Goal: Task Accomplishment & Management: Use online tool/utility

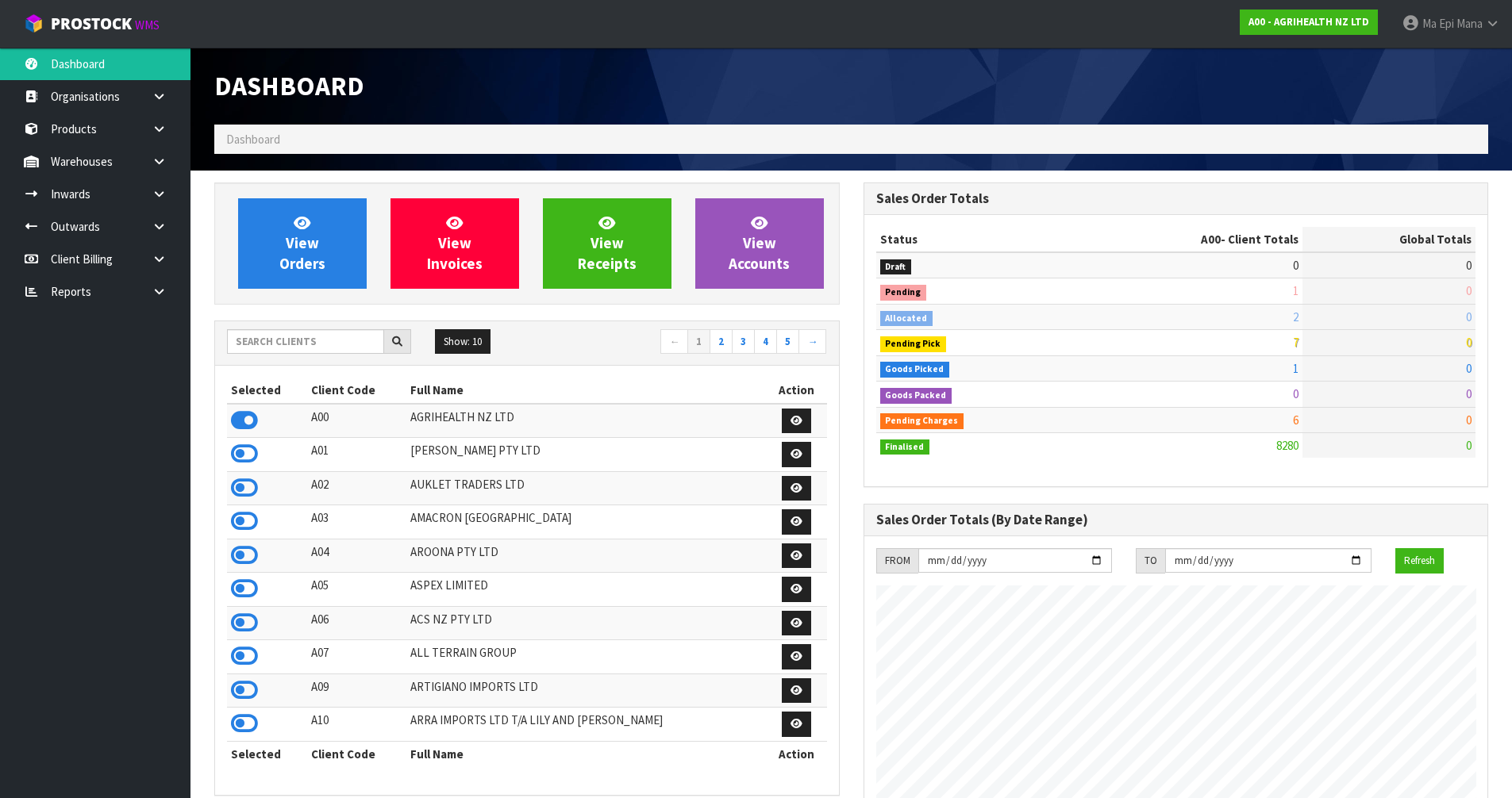
scroll to position [1202, 649]
click at [310, 332] on input "text" at bounding box center [305, 342] width 157 height 24
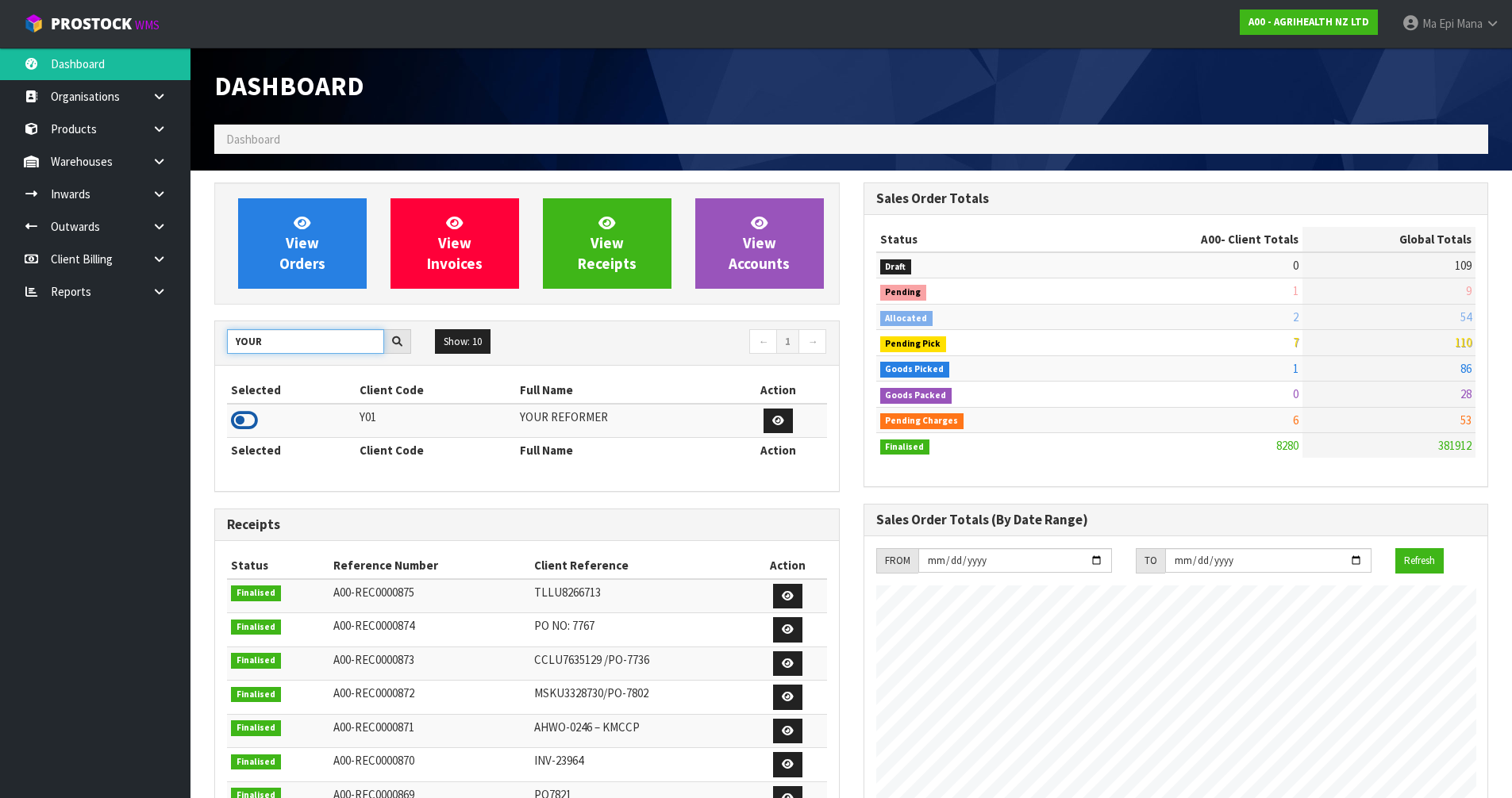
type input "YOUR"
click at [240, 418] on icon at bounding box center [244, 420] width 27 height 24
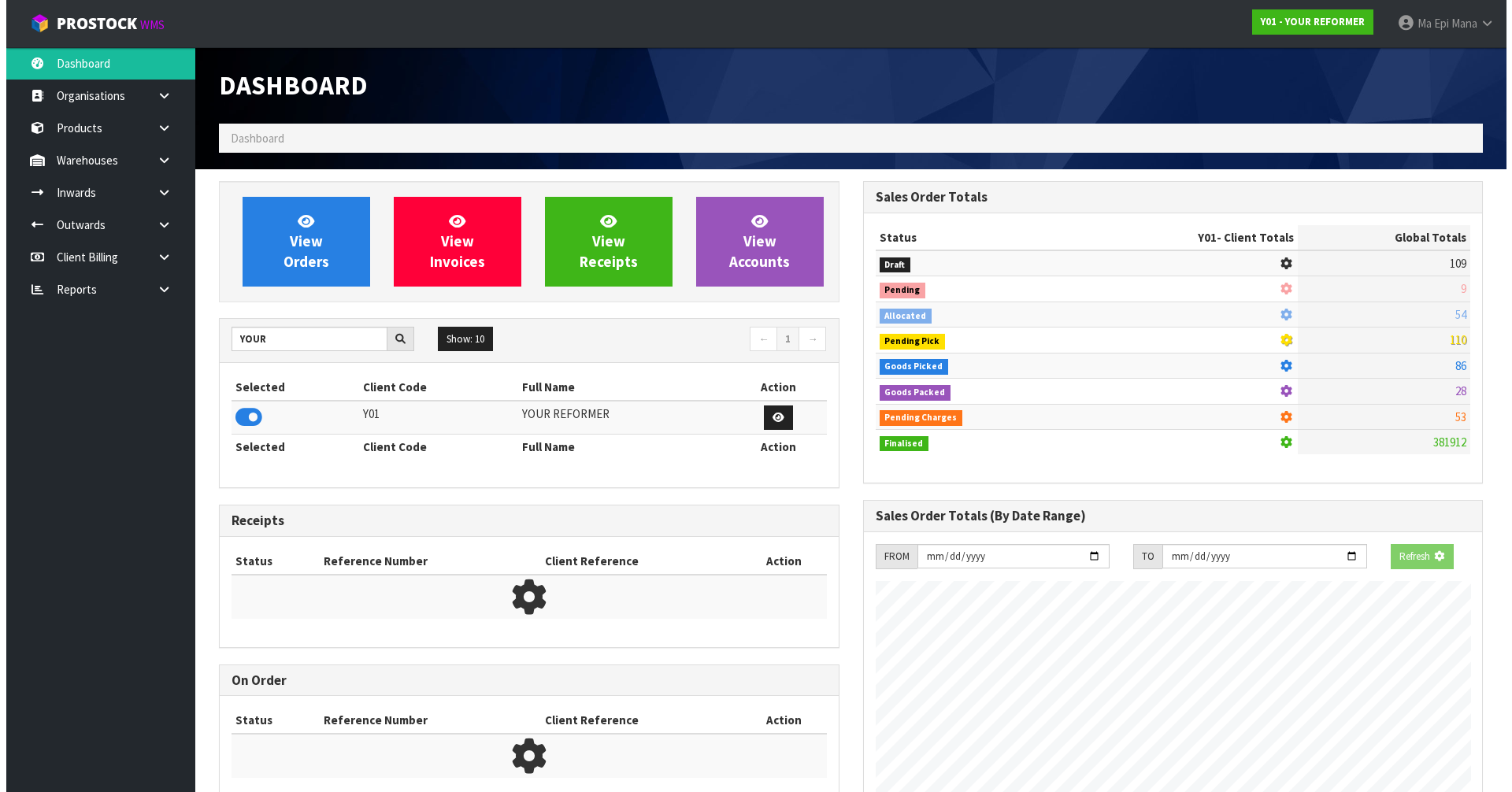
scroll to position [1116, 643]
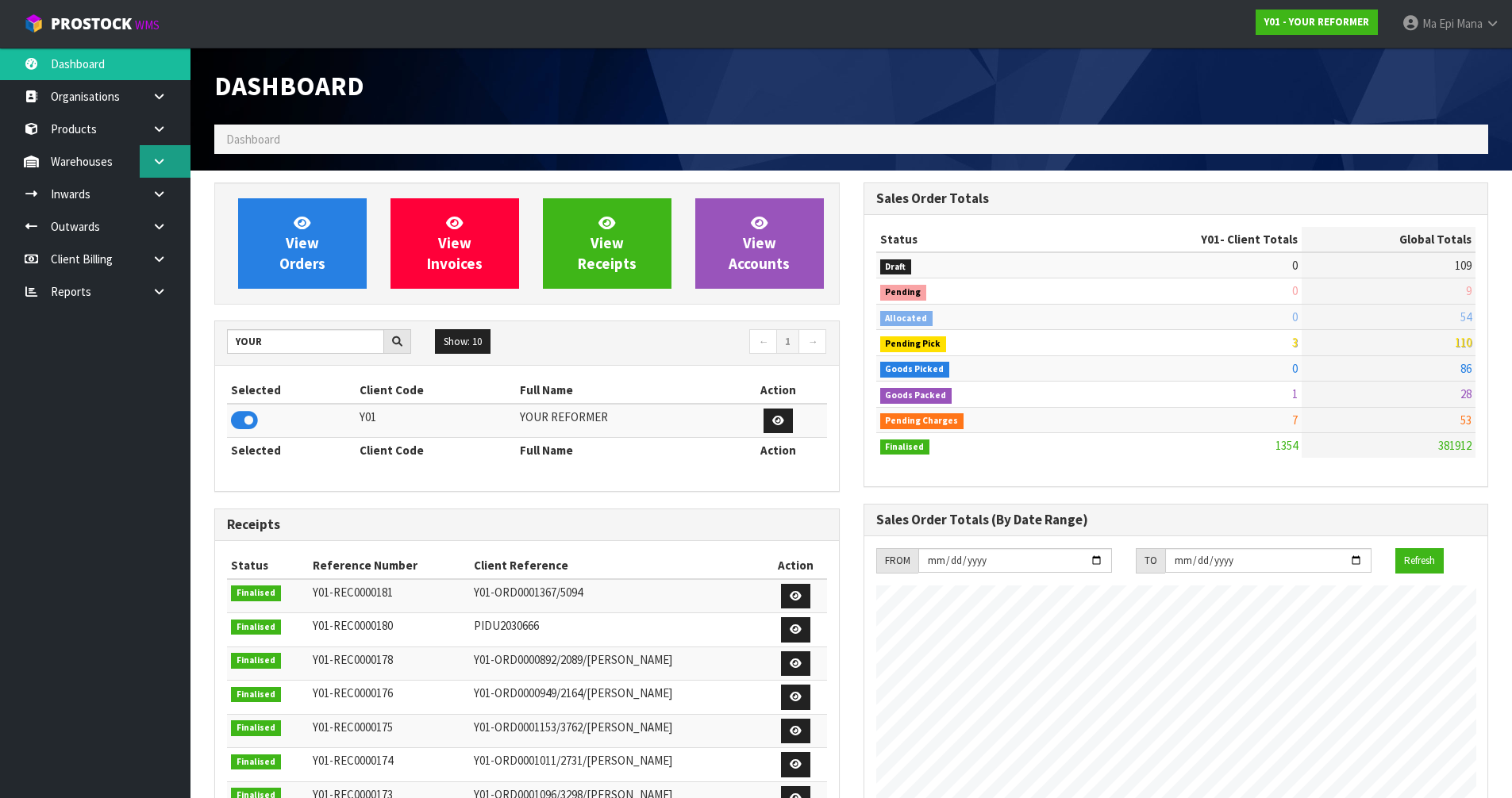
click at [164, 163] on icon at bounding box center [159, 161] width 15 height 12
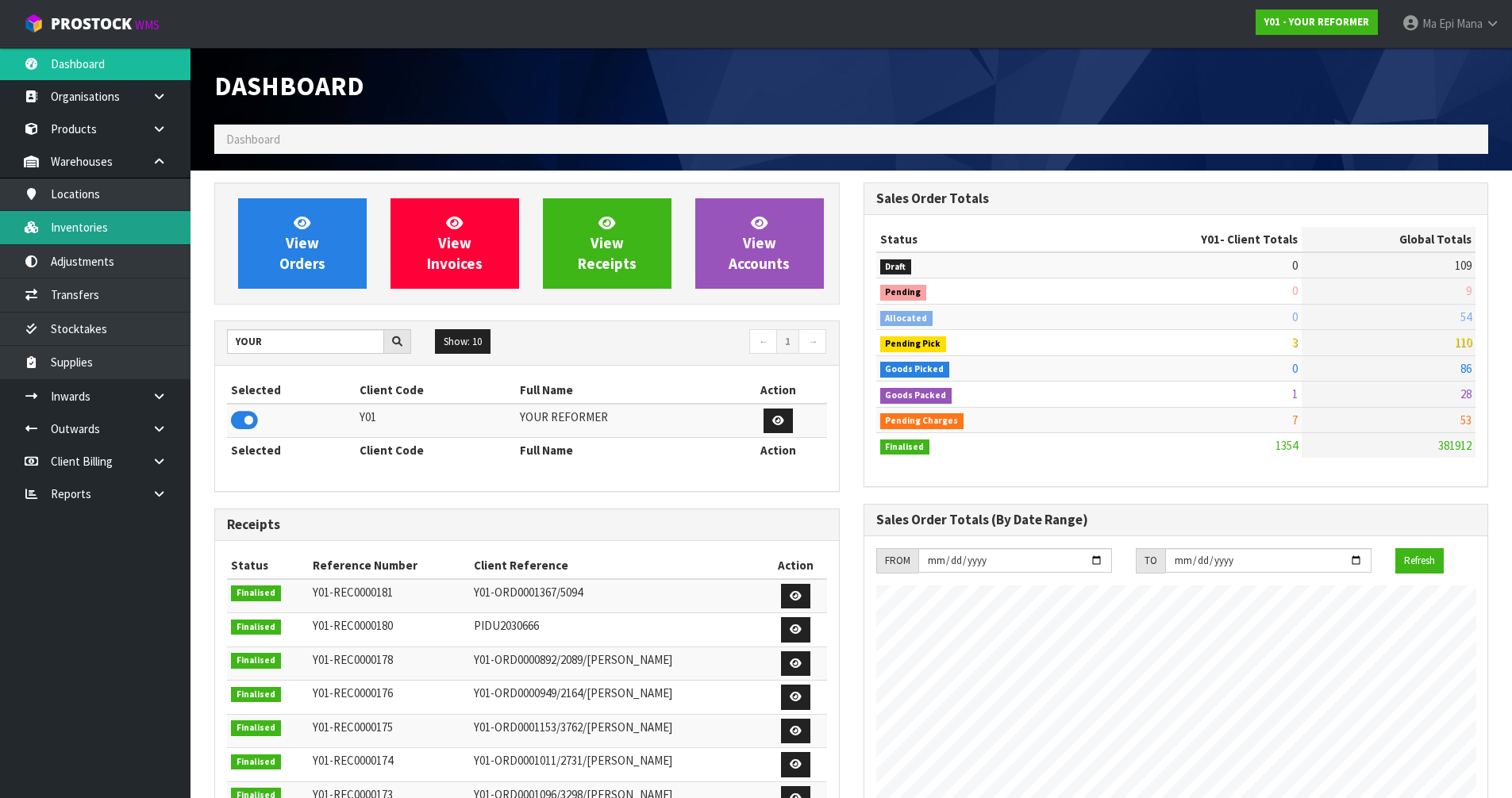
click at [98, 232] on link "Inventories" at bounding box center [95, 227] width 190 height 33
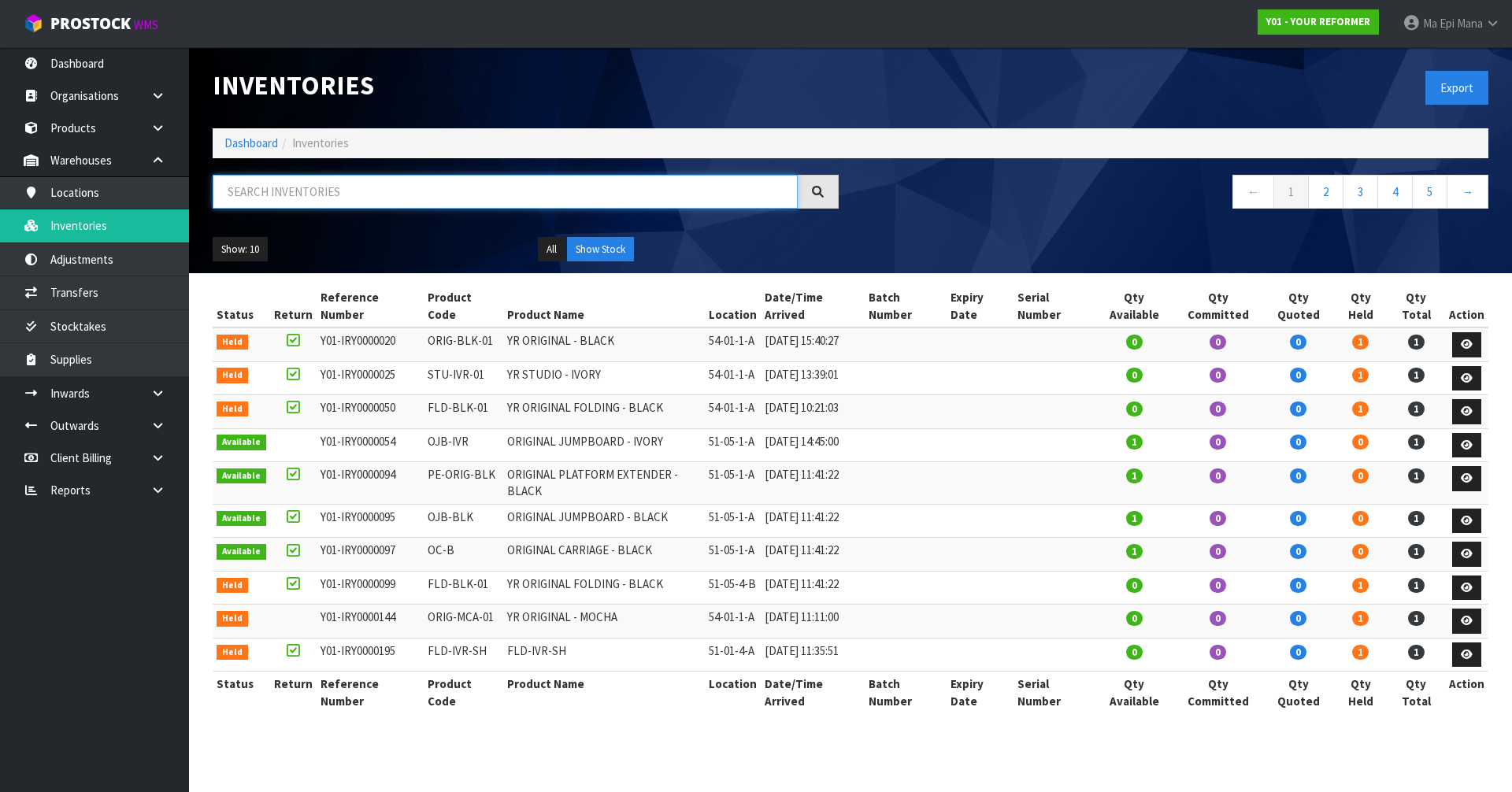
click at [483, 187] on input "text" at bounding box center [505, 192] width 585 height 34
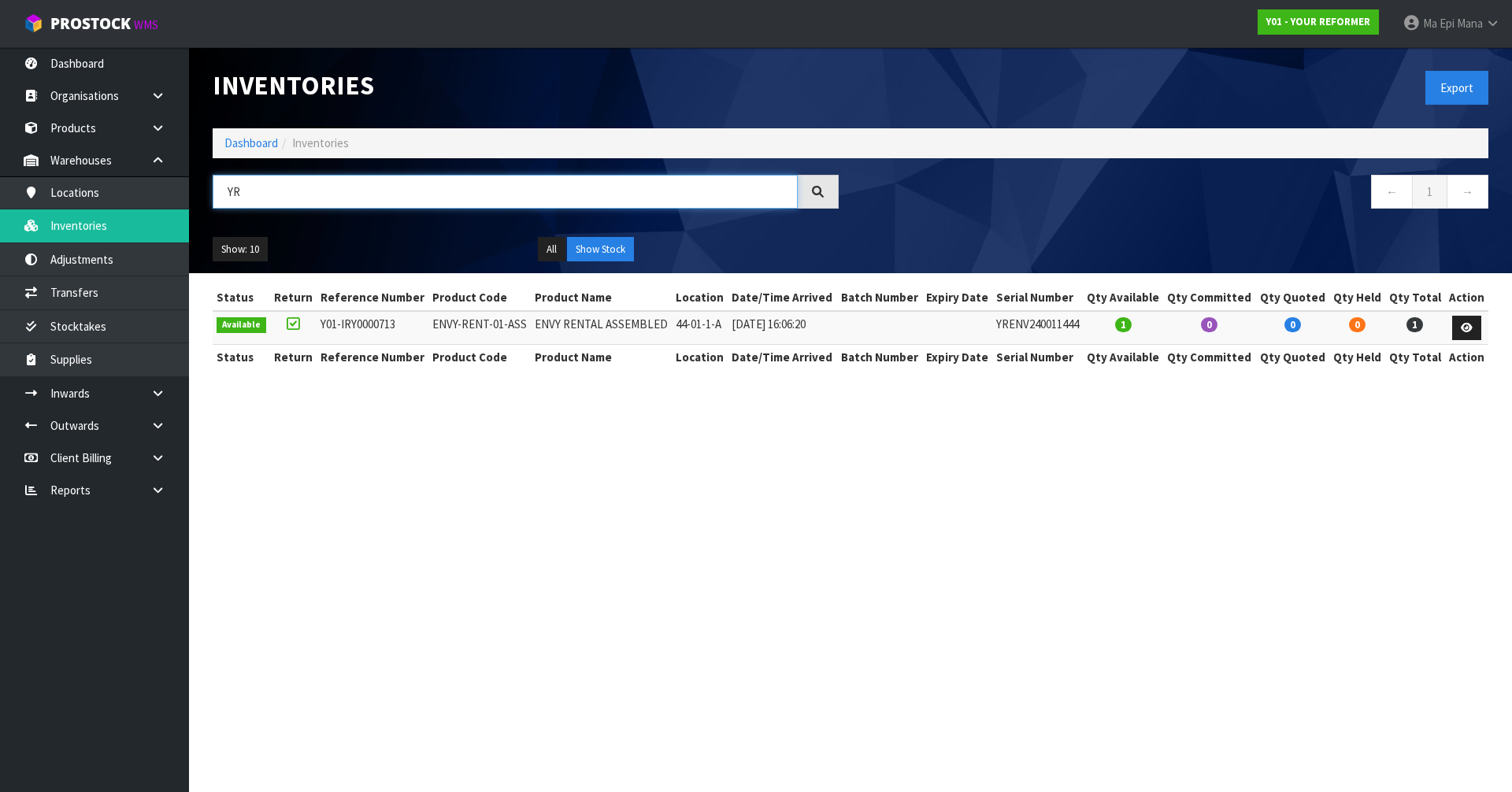
type input "Y"
type input "44-01-"
click at [698, 325] on td "44-01-1-A" at bounding box center [699, 328] width 56 height 34
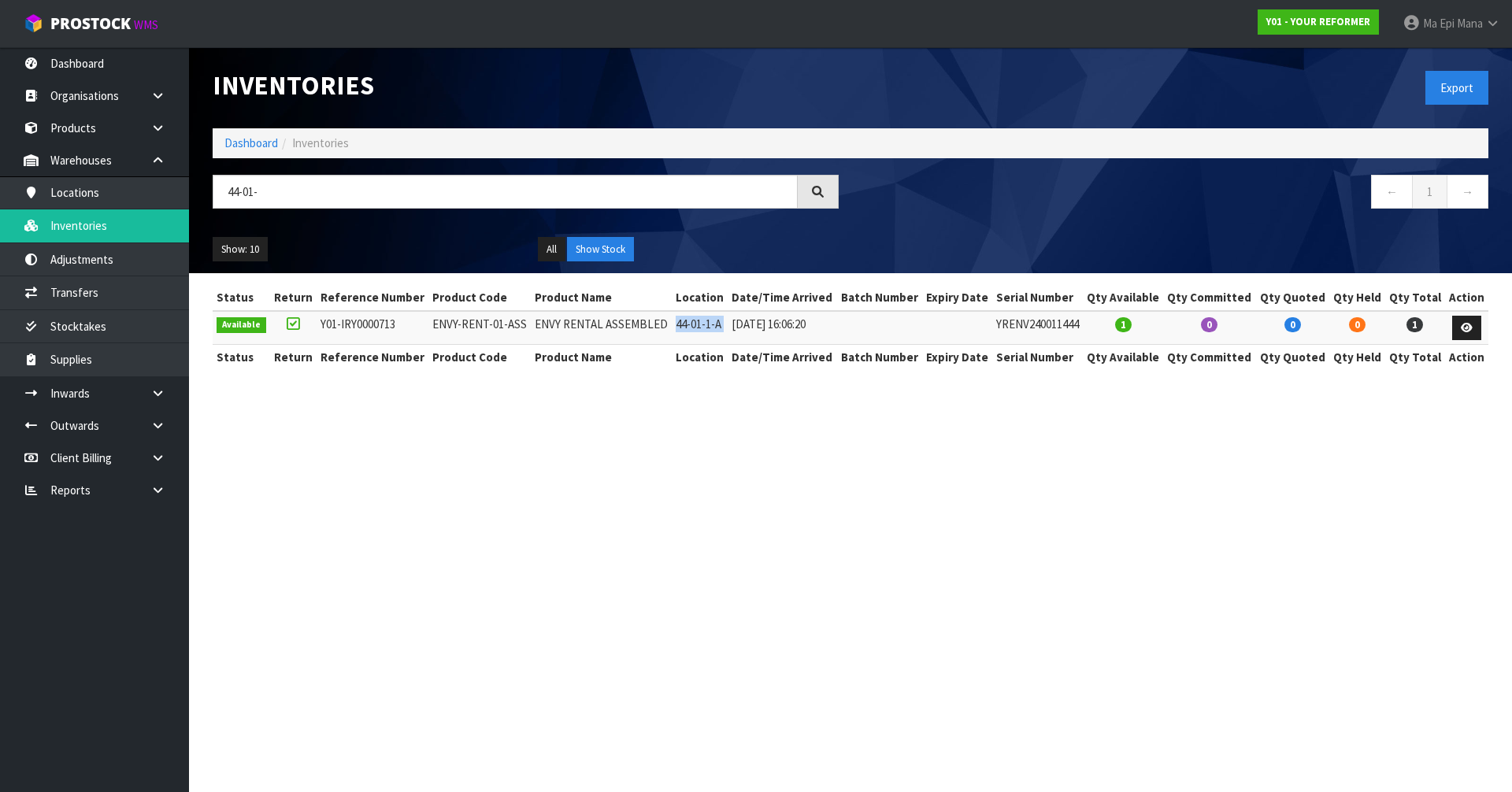
copy tr "44-01-1-A"
click at [129, 294] on link "Transfers" at bounding box center [94, 293] width 189 height 33
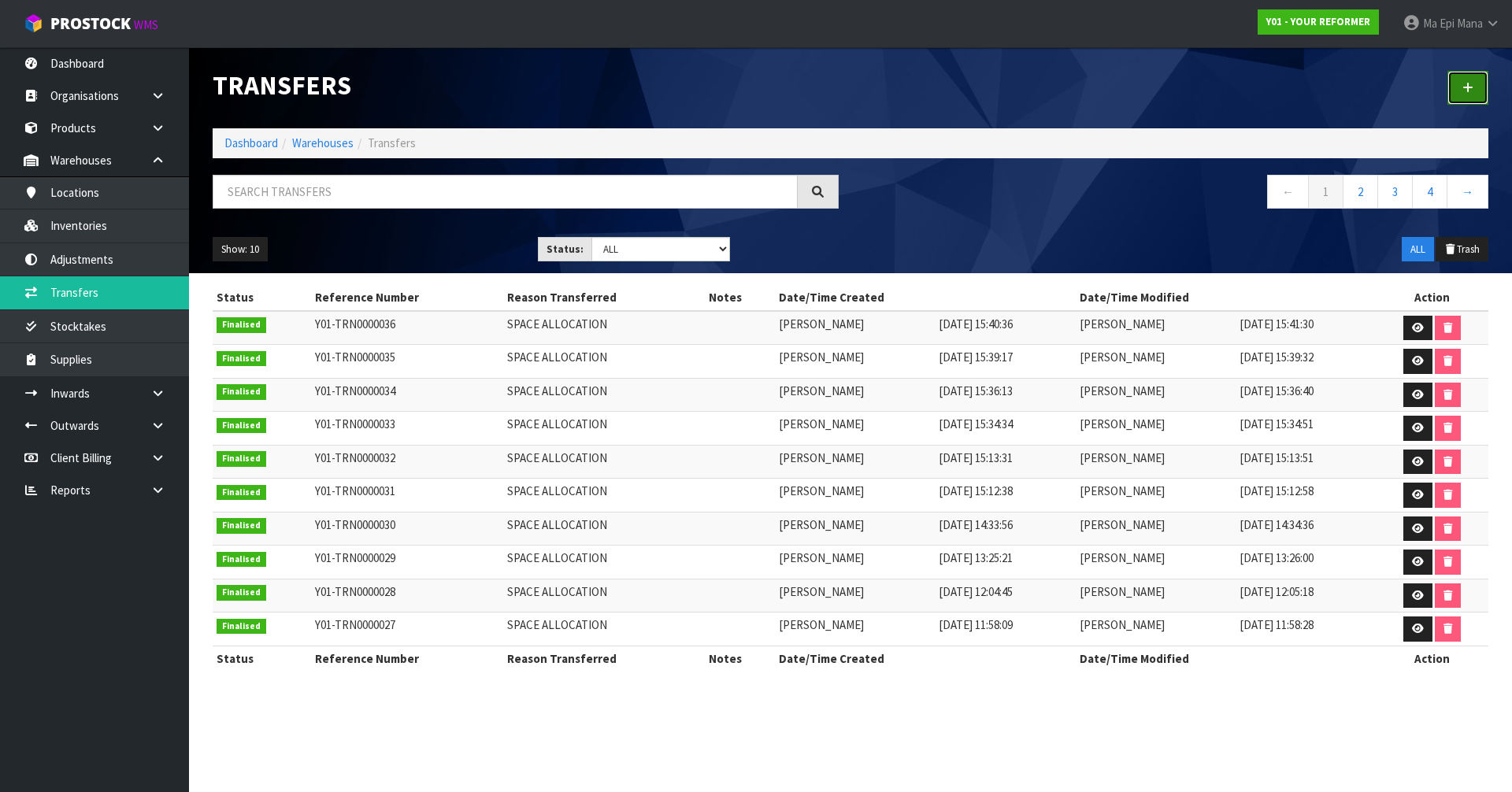
click at [1478, 92] on link at bounding box center [1468, 88] width 41 height 34
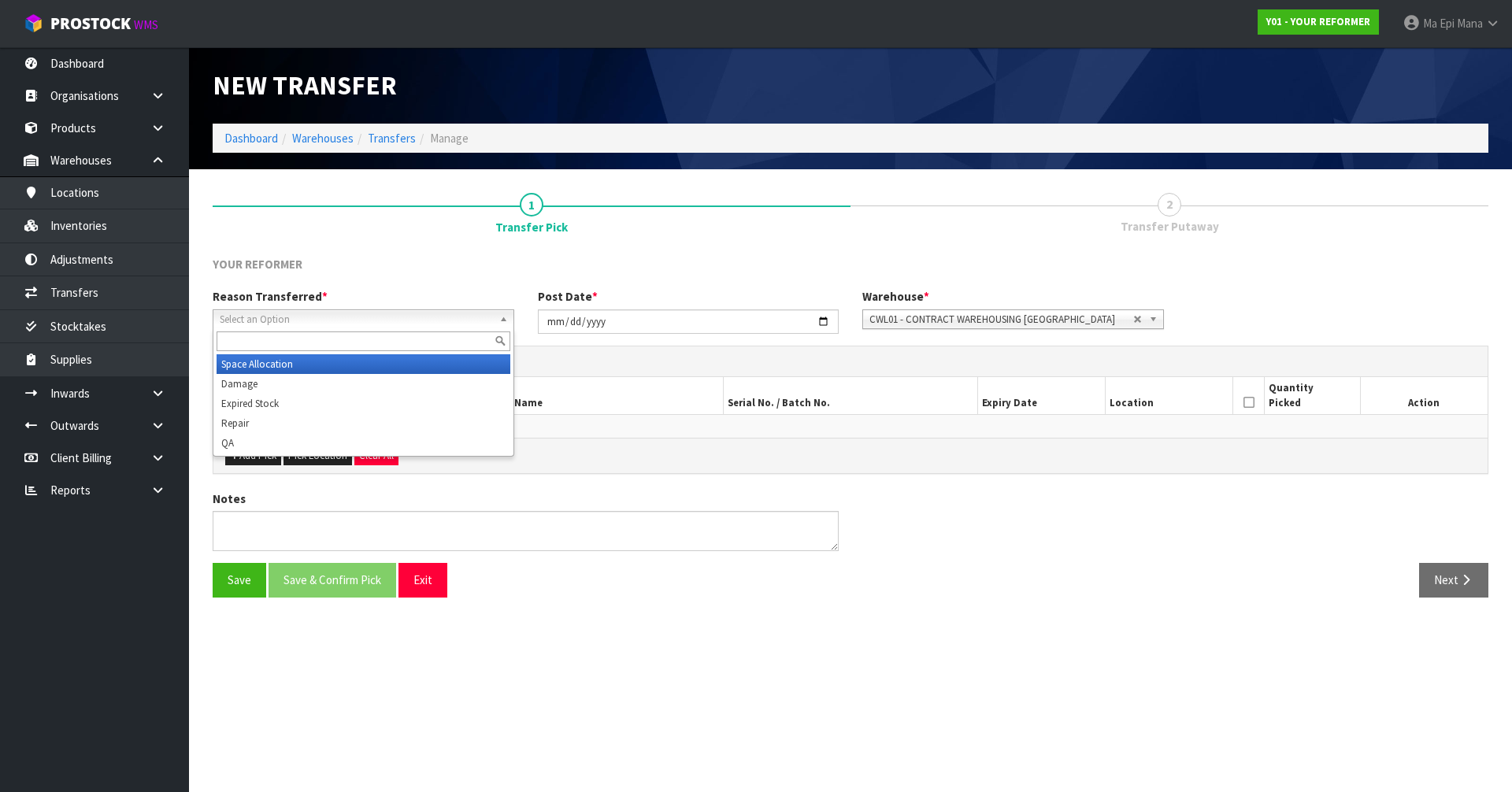
click at [359, 315] on span "Select an Option" at bounding box center [356, 320] width 273 height 19
click at [336, 366] on li "Space Allocation" at bounding box center [364, 364] width 294 height 20
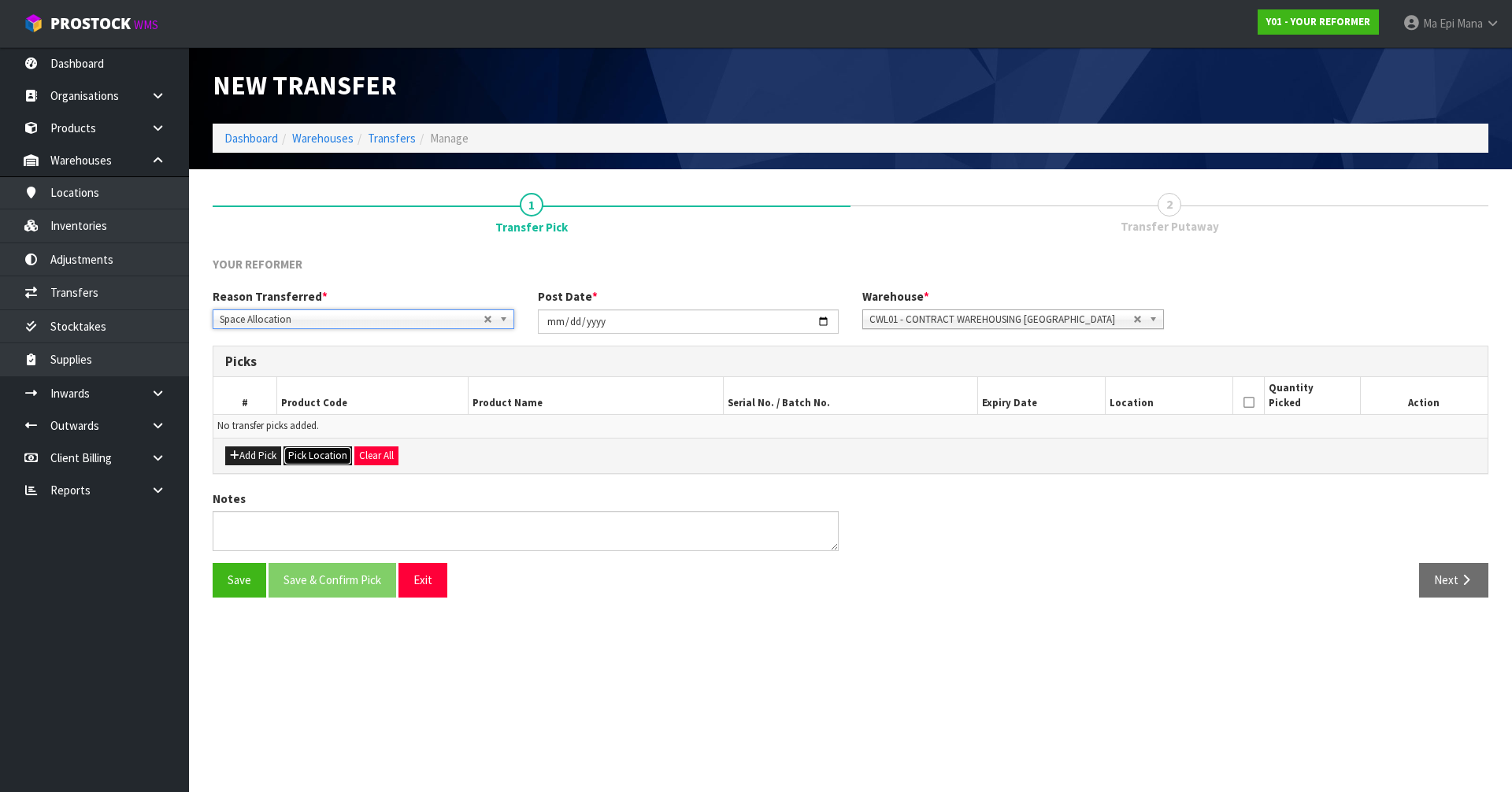
click at [323, 454] on button "Pick Location" at bounding box center [317, 456] width 68 height 19
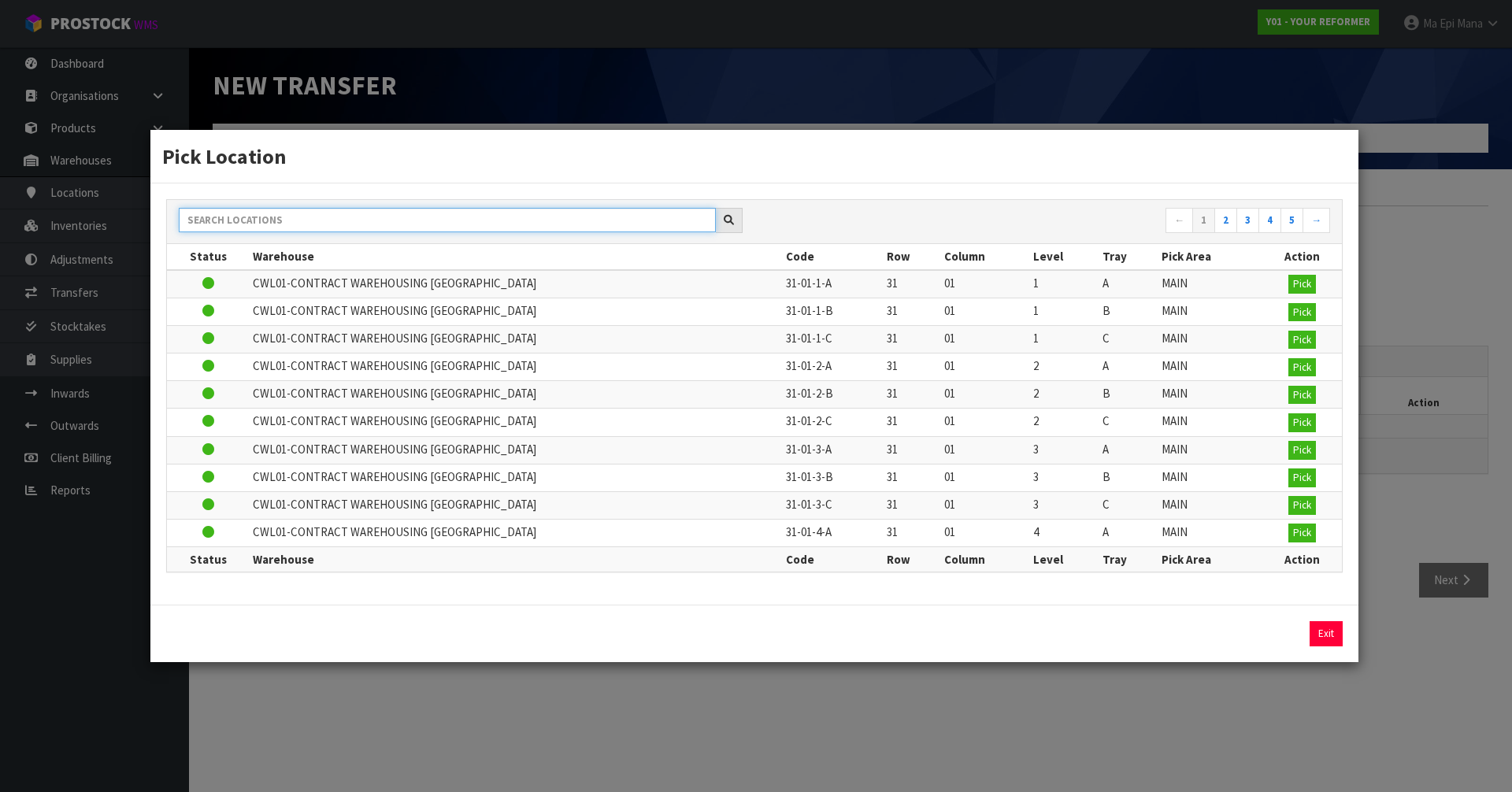
click at [389, 222] on input "text" at bounding box center [447, 220] width 537 height 24
paste input "44-01-1-A"
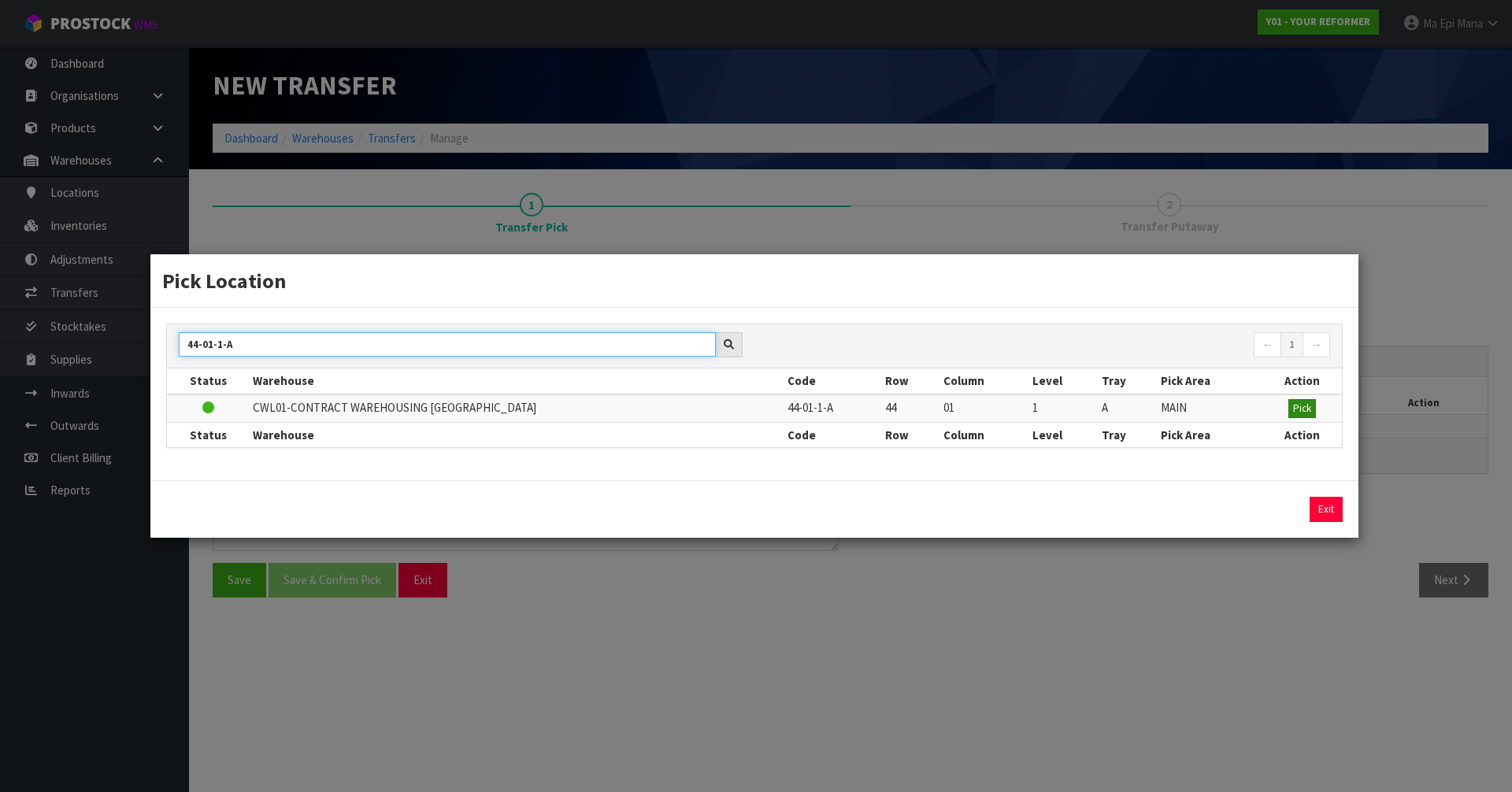
type input "44-01-1-A"
click at [1309, 402] on span "Pick" at bounding box center [1302, 409] width 18 height 13
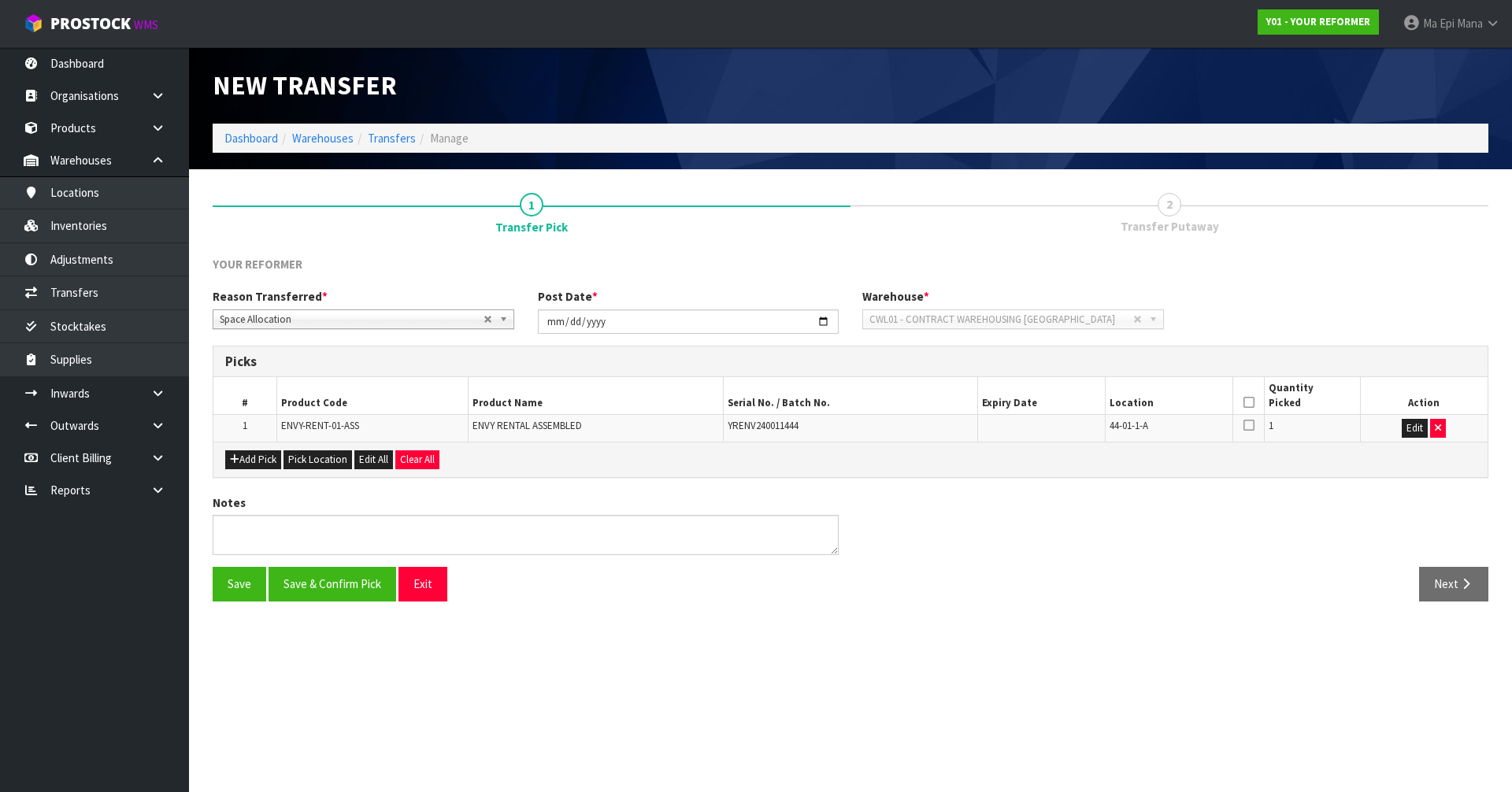
click at [1247, 402] on icon at bounding box center [1249, 402] width 11 height 1
click at [354, 589] on button "Save & Confirm Pick" at bounding box center [332, 583] width 127 height 34
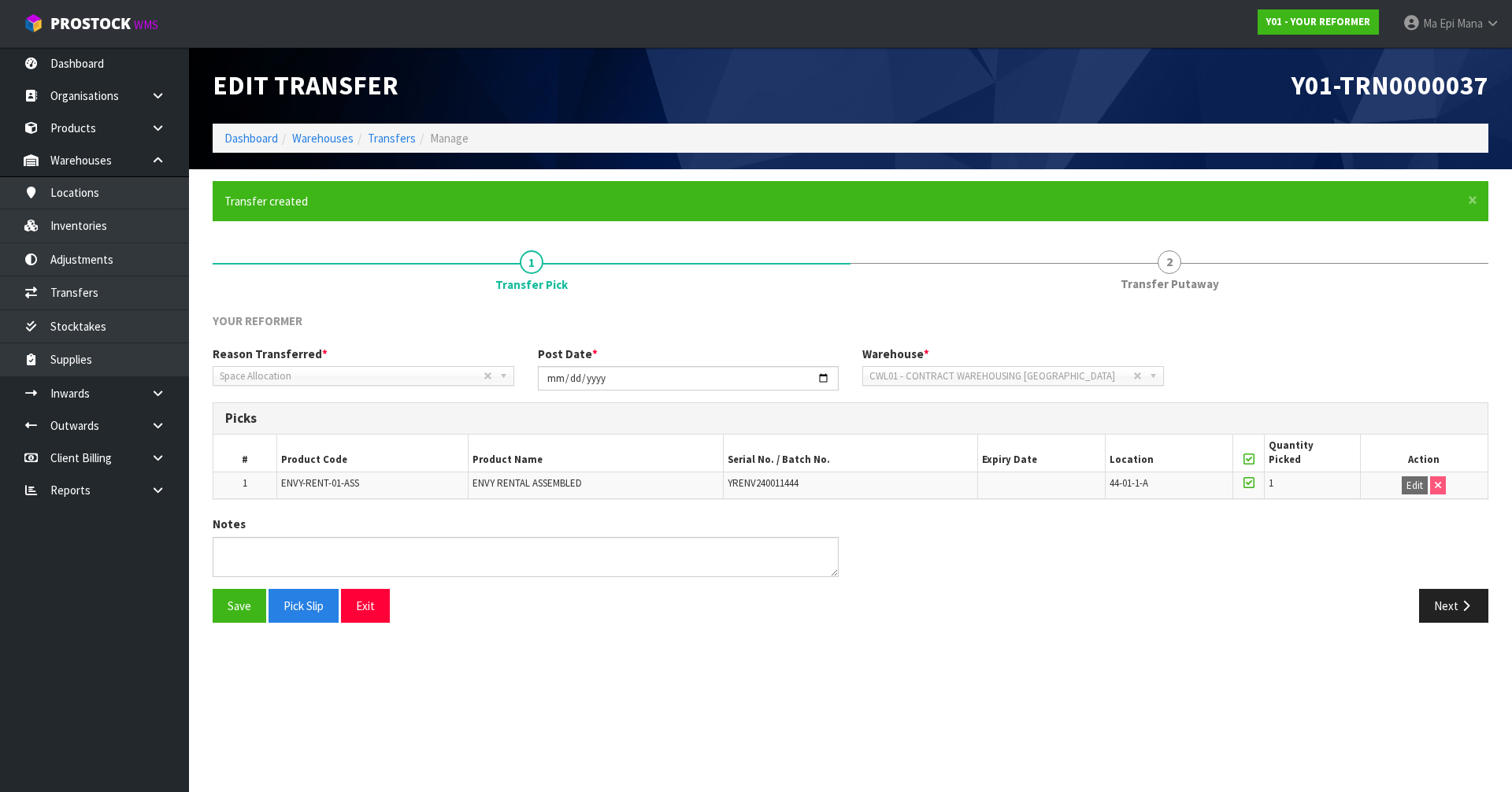
click at [1443, 638] on section "× Close Transfer created 1 Transfer Pick 2 Transfer Putaway YOUR REFORMER Reaso…" at bounding box center [850, 408] width 1323 height 477
click at [1443, 628] on div "Save Pick Slip Exit Next" at bounding box center [851, 612] width 1300 height 46
click at [1453, 607] on button "Next" at bounding box center [1454, 606] width 69 height 34
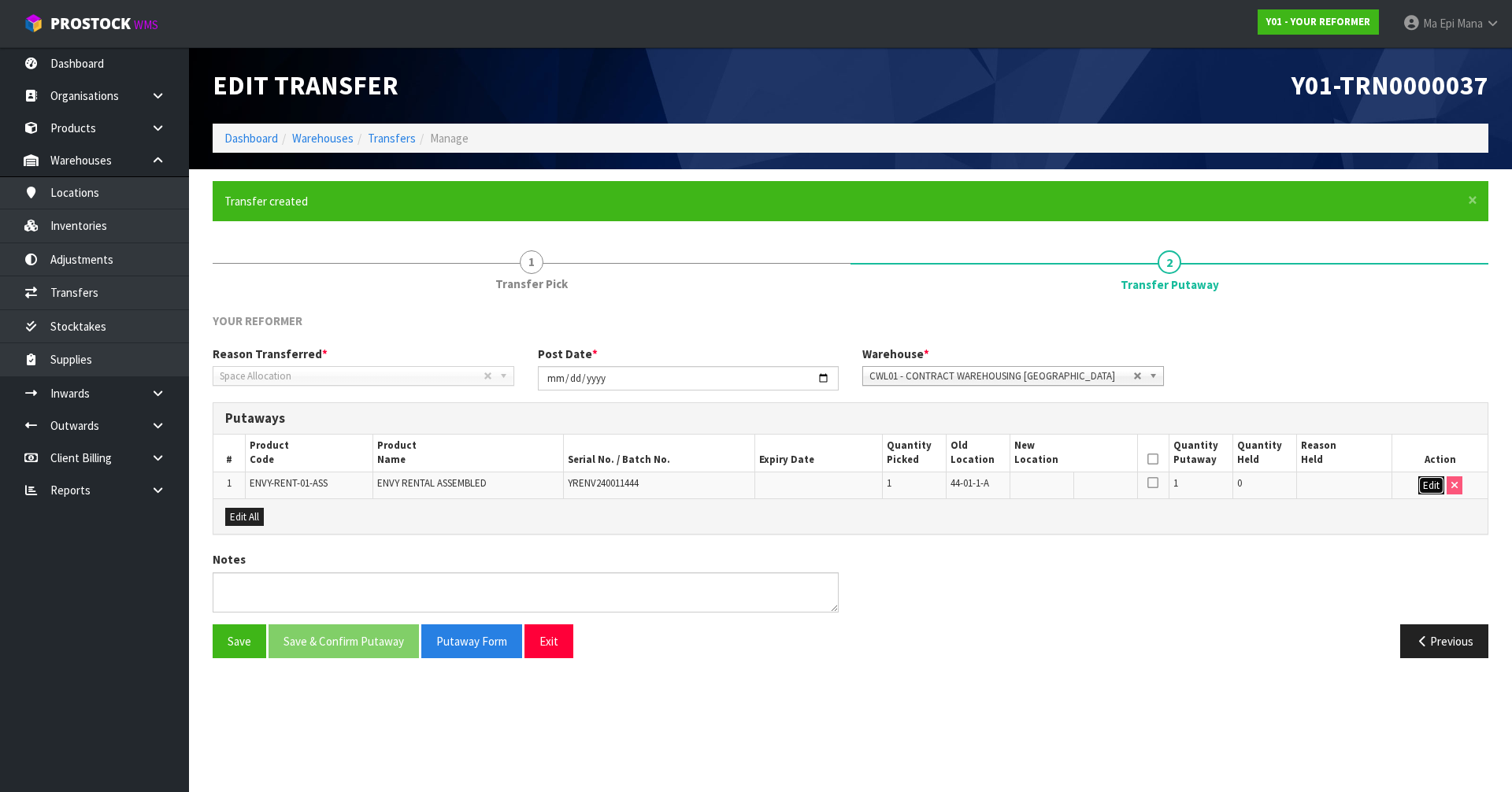
click at [1427, 477] on button "Edit" at bounding box center [1432, 486] width 26 height 19
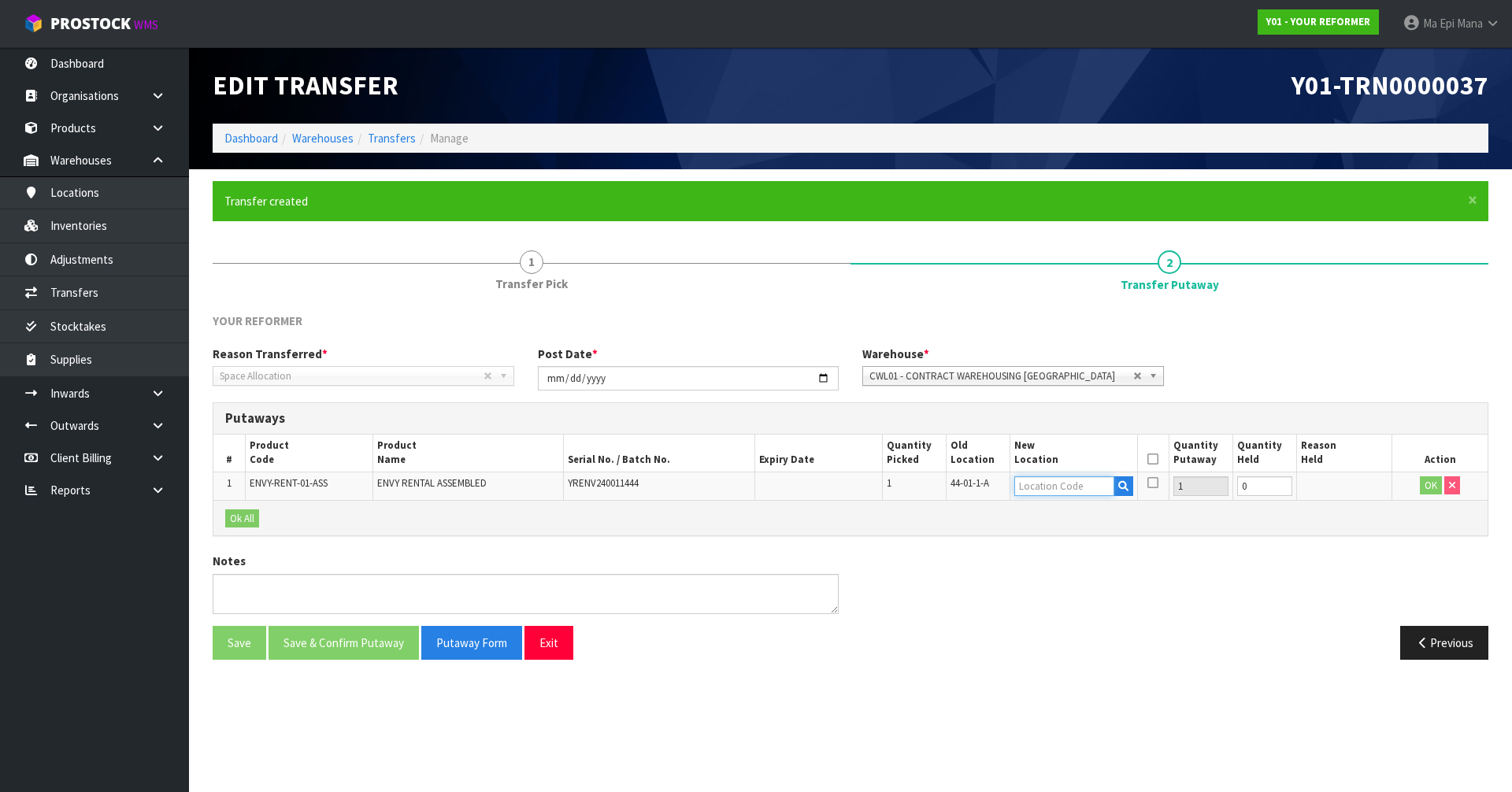
click at [1041, 490] on input "text" at bounding box center [1064, 486] width 100 height 20
type input "54-01-1-A"
click at [1436, 487] on button "OK" at bounding box center [1432, 486] width 22 height 19
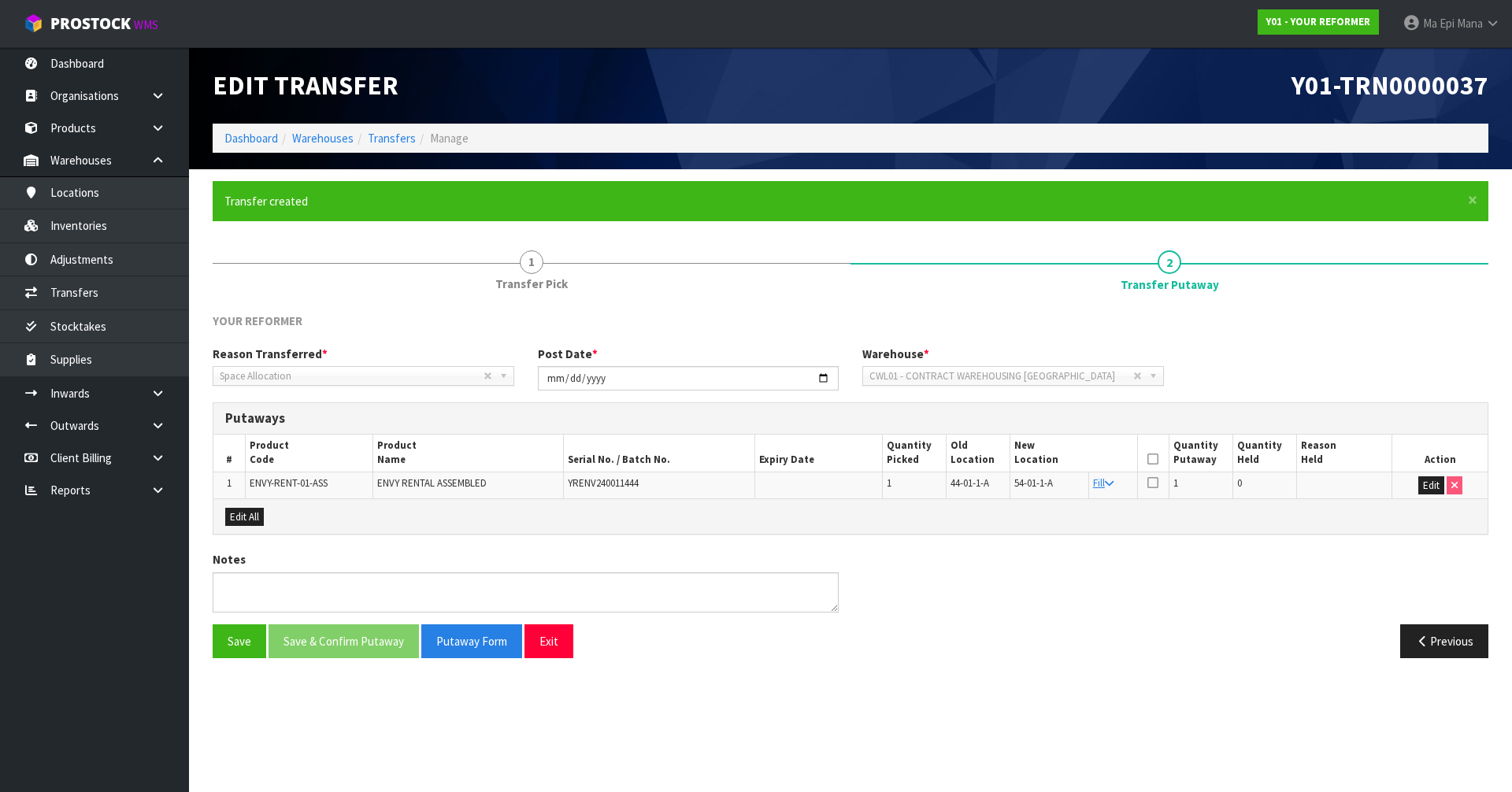
click at [1153, 459] on icon at bounding box center [1153, 459] width 11 height 1
click at [341, 649] on button "Save & Confirm Putaway" at bounding box center [343, 641] width 151 height 34
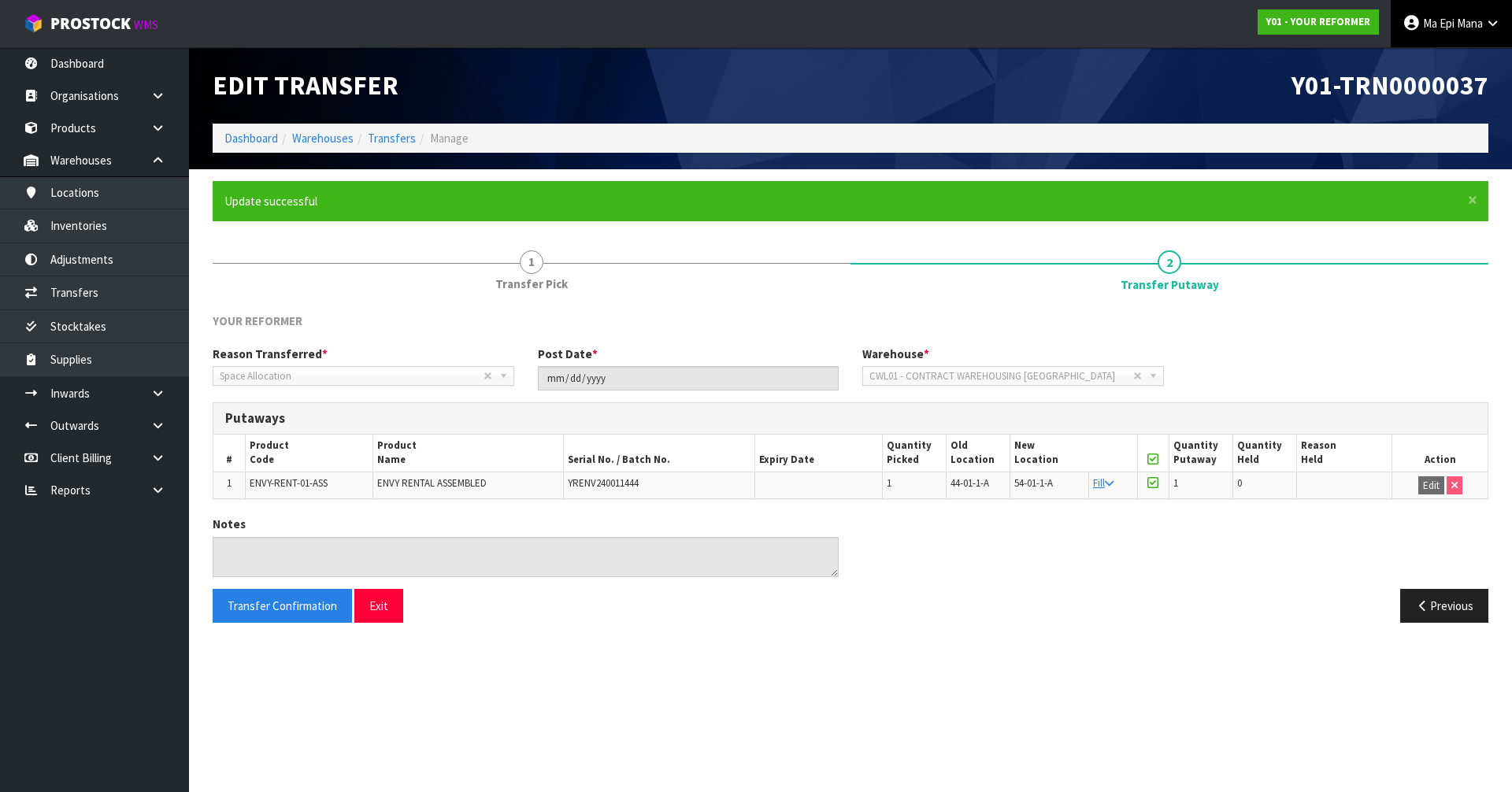
click at [1443, 35] on link "Ma Epi Mana" at bounding box center [1451, 23] width 122 height 48
click at [1456, 53] on link "Logout" at bounding box center [1448, 63] width 124 height 22
